Goal: Transaction & Acquisition: Purchase product/service

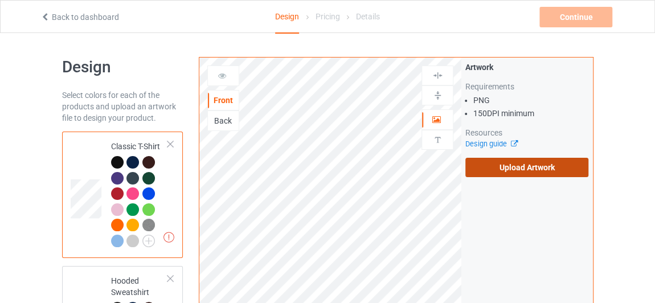
click at [508, 162] on label "Upload Artwork" at bounding box center [526, 167] width 123 height 19
click at [0, 0] on input "Upload Artwork" at bounding box center [0, 0] width 0 height 0
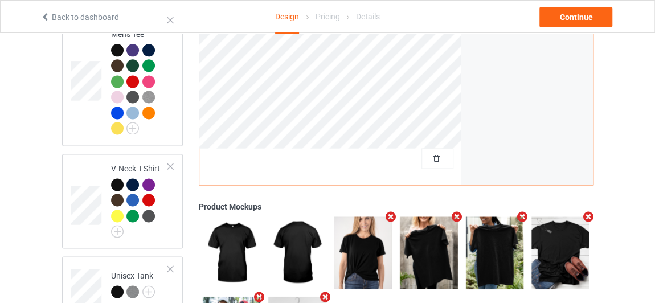
scroll to position [538, 0]
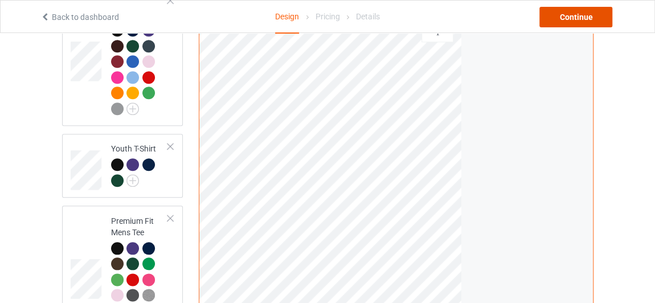
click at [574, 19] on div "Continue" at bounding box center [576, 17] width 73 height 21
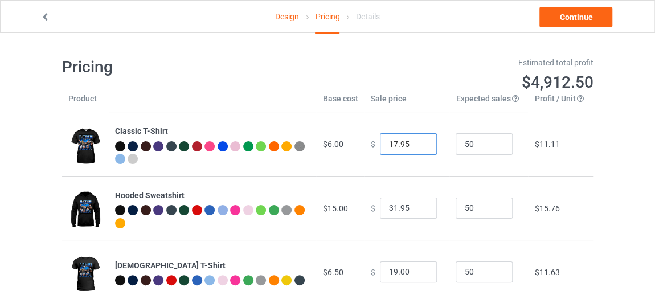
click at [418, 141] on input "17.95" at bounding box center [408, 144] width 57 height 22
click at [418, 141] on input "18.95" at bounding box center [408, 144] width 57 height 22
click at [418, 141] on input "19.95" at bounding box center [408, 144] width 57 height 22
click at [418, 141] on input "20.95" at bounding box center [408, 144] width 57 height 22
click at [418, 148] on input "19.95" at bounding box center [408, 144] width 57 height 22
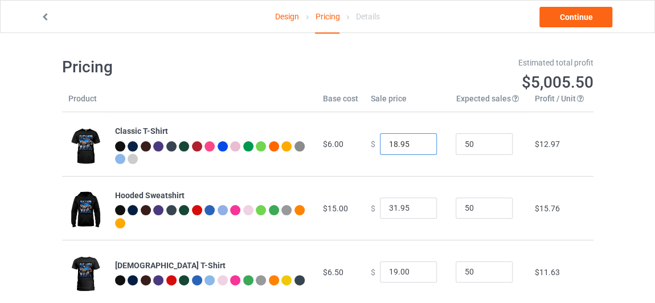
type input "18.95"
click at [418, 148] on input "18.95" at bounding box center [408, 144] width 57 height 22
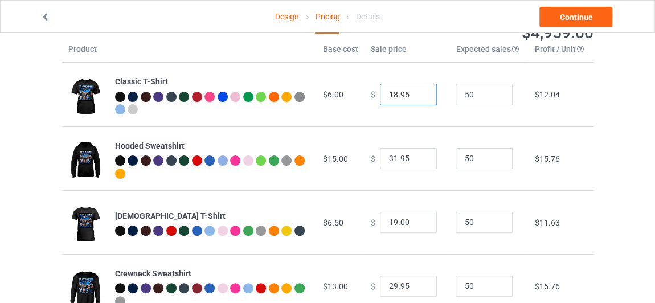
scroll to position [32, 0]
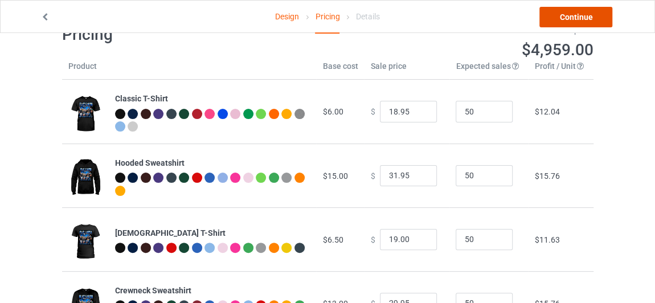
click at [562, 23] on link "Continue" at bounding box center [576, 17] width 73 height 21
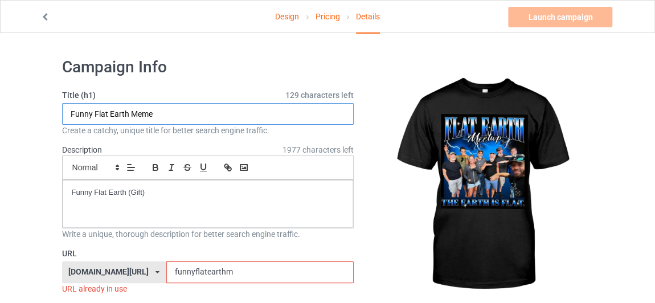
drag, startPoint x: 91, startPoint y: 114, endPoint x: 47, endPoint y: 114, distance: 44.4
click at [117, 112] on input "Flat Earth Meme" at bounding box center [208, 114] width 292 height 22
click at [108, 116] on input "Flat Earth Meetup" at bounding box center [208, 114] width 292 height 22
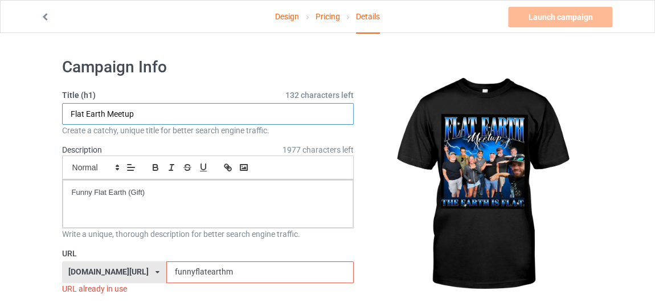
click at [108, 116] on input "Flat Earth Meetup" at bounding box center [208, 114] width 292 height 22
click at [145, 113] on input "Flat Earth Meetup" at bounding box center [208, 114] width 292 height 22
drag, startPoint x: 145, startPoint y: 113, endPoint x: 108, endPoint y: 113, distance: 37.0
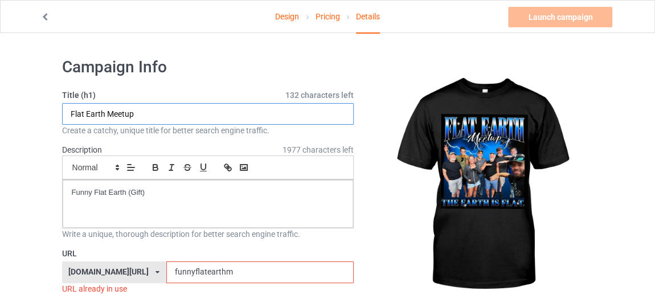
click at [108, 113] on input "Flat Earth Meetup" at bounding box center [208, 114] width 292 height 22
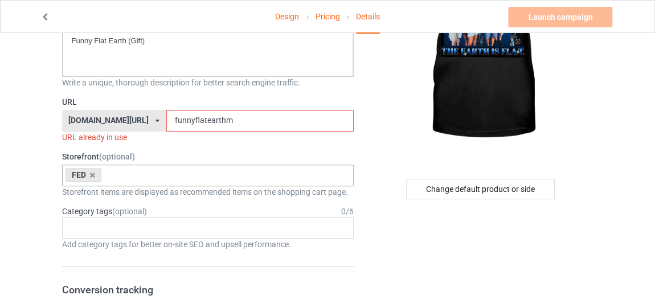
scroll to position [155, 0]
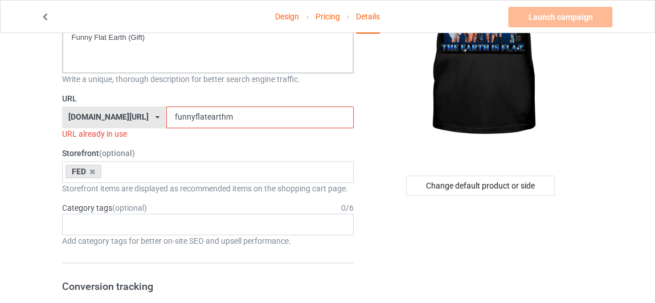
type input "Flat Earth Meetup"
click at [222, 113] on input "funnyflatearthm" at bounding box center [259, 118] width 187 height 22
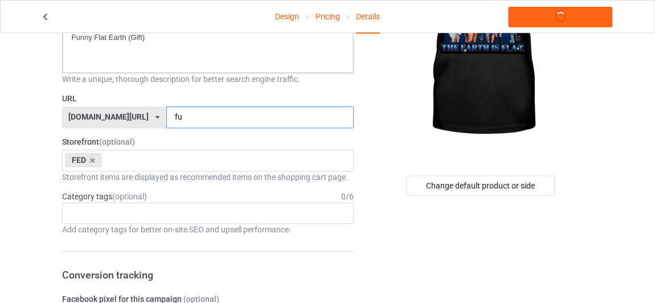
type input "f"
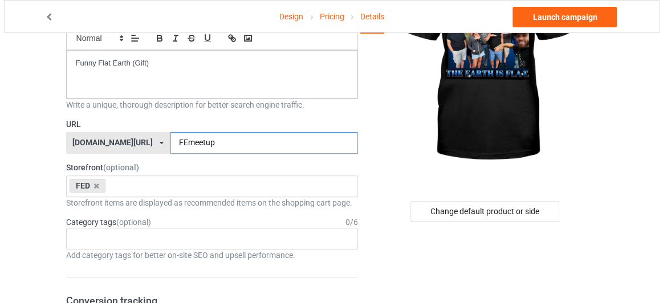
scroll to position [0, 0]
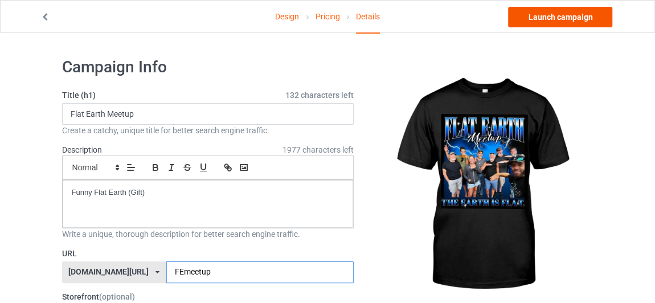
type input "FEmeetup"
click at [577, 19] on link "Launch campaign" at bounding box center [560, 17] width 104 height 21
